Goal: Navigation & Orientation: Understand site structure

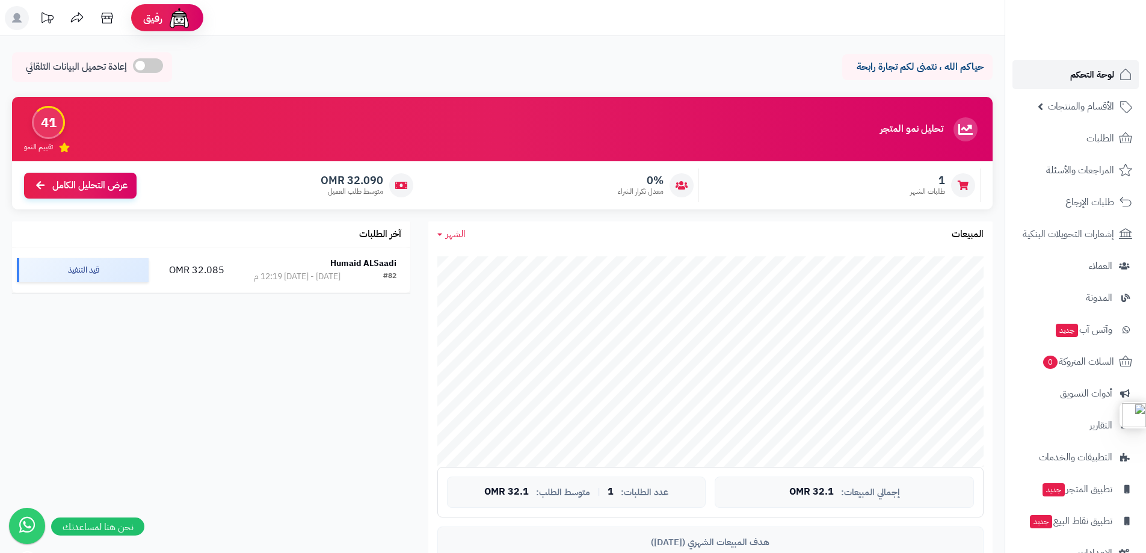
click at [1092, 75] on span "لوحة التحكم" at bounding box center [1092, 74] width 44 height 17
click at [1091, 34] on img at bounding box center [1099, 46] width 70 height 25
